Goal: Find specific page/section: Find specific page/section

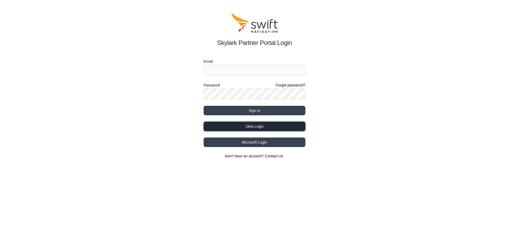
click at [267, 127] on button "Okta Login" at bounding box center [254, 127] width 102 height 10
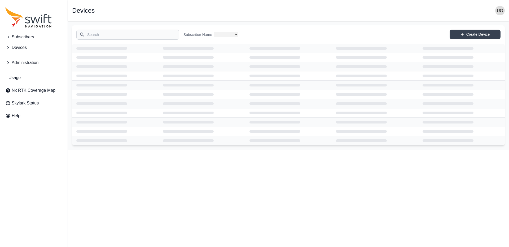
select select
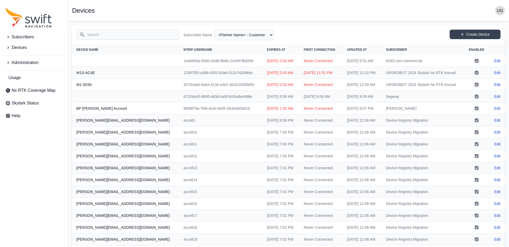
scroll to position [0, 0]
click at [128, 37] on input "Search" at bounding box center [127, 34] width 103 height 10
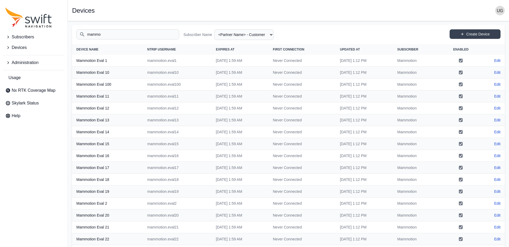
type input "mammo"
